Goal: Task Accomplishment & Management: Use online tool/utility

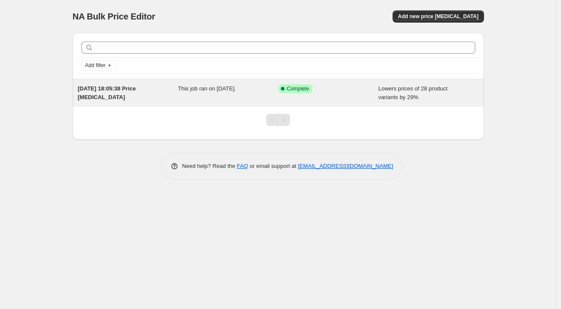
click at [384, 81] on div "[DATE] 18:05:38 Price [MEDICAL_DATA] This job ran on [DATE]. Success Complete C…" at bounding box center [278, 93] width 411 height 28
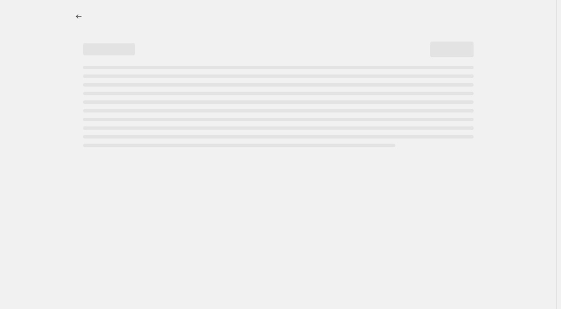
select select "percentage"
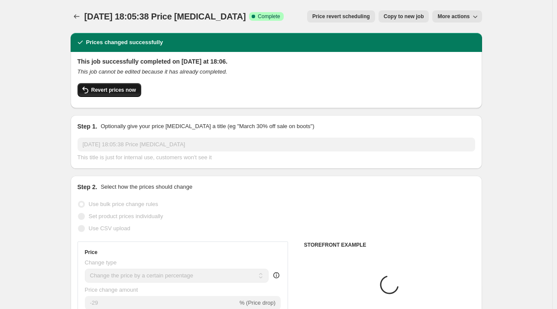
click at [118, 89] on span "Revert prices now" at bounding box center [113, 90] width 45 height 7
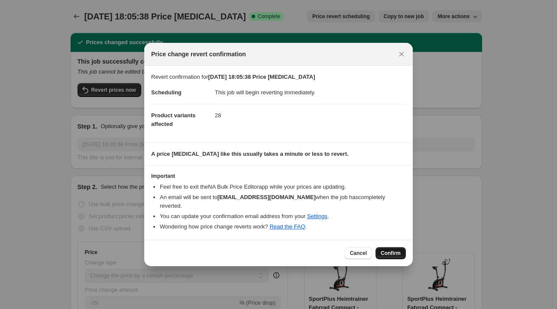
click at [386, 250] on span "Confirm" at bounding box center [391, 253] width 20 height 7
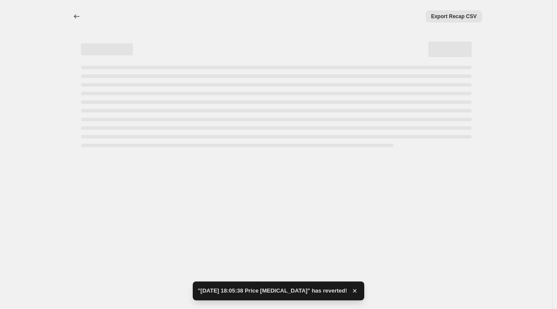
select select "percentage"
